Goal: Navigation & Orientation: Find specific page/section

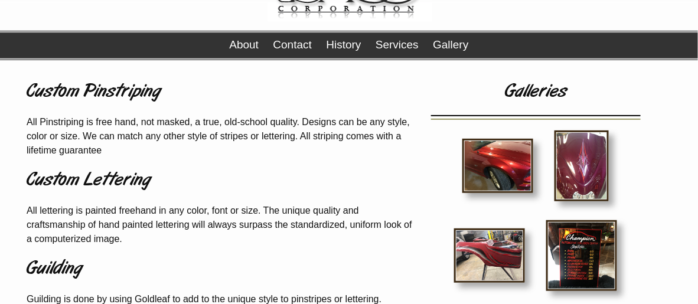
scroll to position [51, 0]
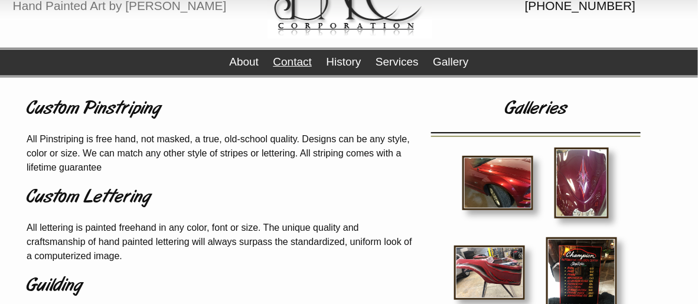
click at [306, 66] on link "Contact" at bounding box center [292, 61] width 38 height 12
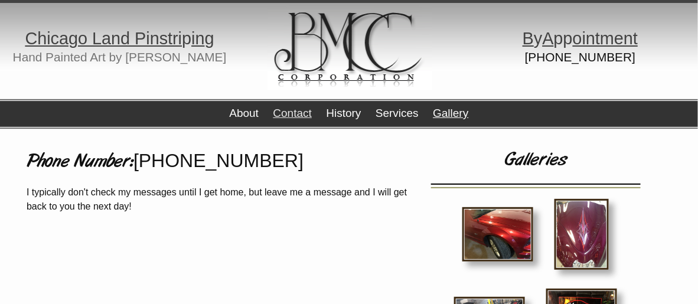
click at [439, 112] on link "Gallery" at bounding box center [450, 113] width 35 height 12
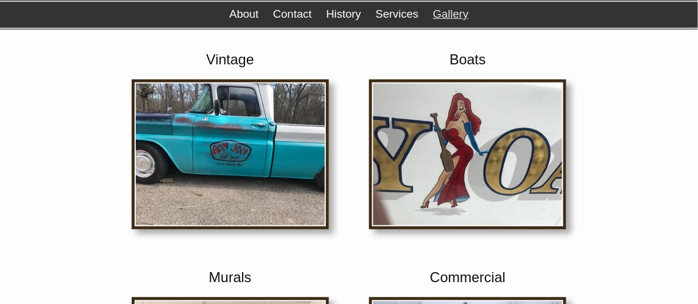
scroll to position [590, 0]
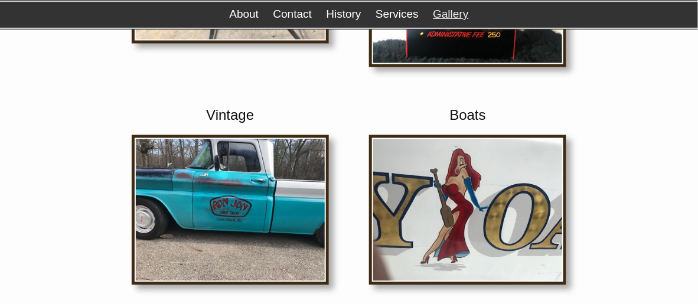
click at [282, 233] on img at bounding box center [230, 210] width 197 height 150
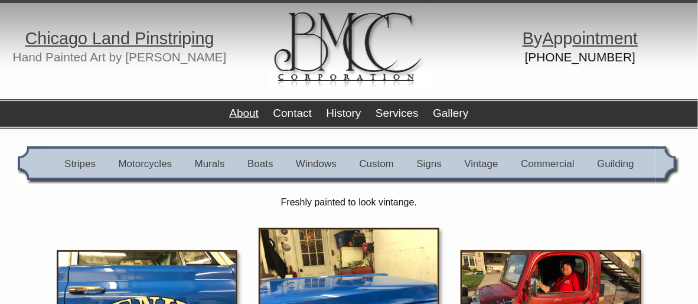
click at [252, 114] on link "About" at bounding box center [244, 113] width 30 height 12
